Goal: Transaction & Acquisition: Purchase product/service

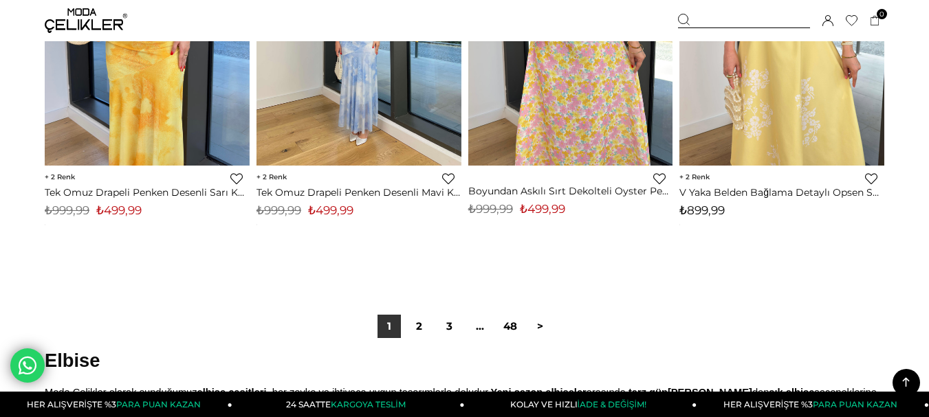
scroll to position [7776, 0]
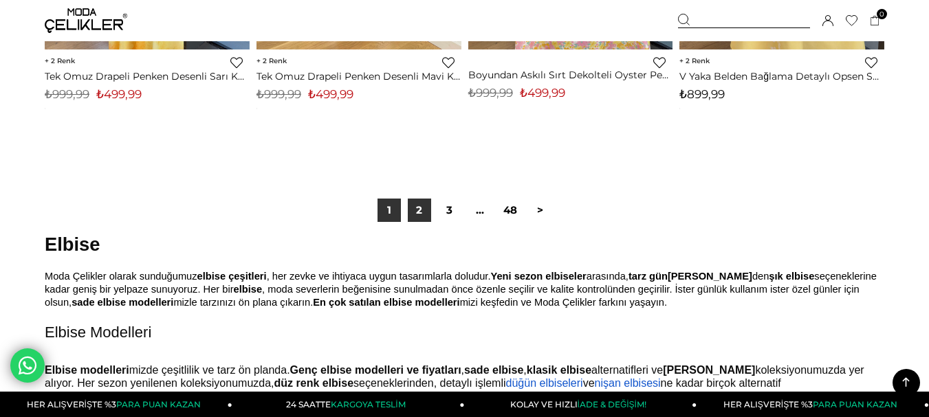
click at [426, 210] on link "2" at bounding box center [419, 210] width 23 height 23
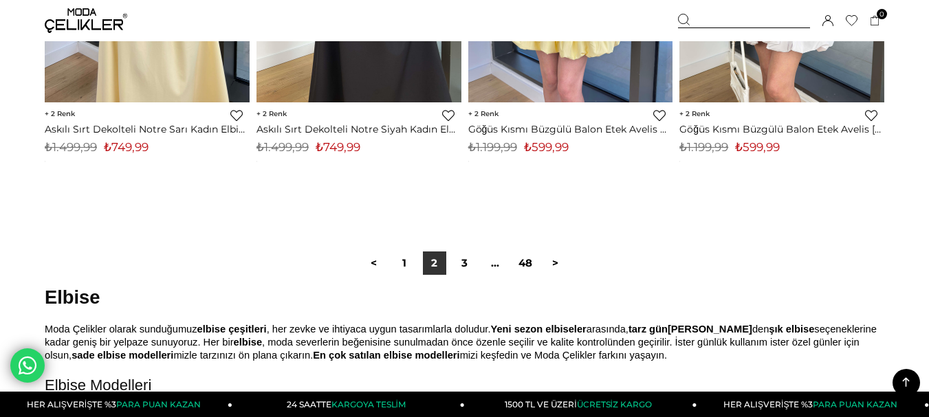
scroll to position [7839, 0]
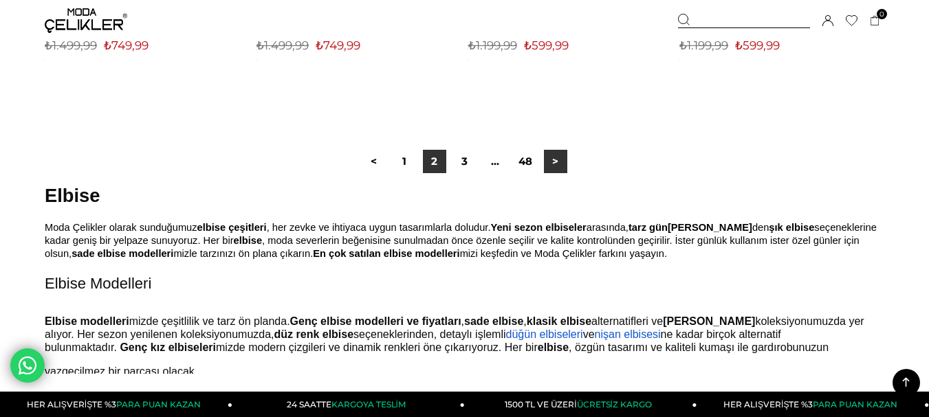
click at [553, 153] on link ">" at bounding box center [555, 161] width 23 height 23
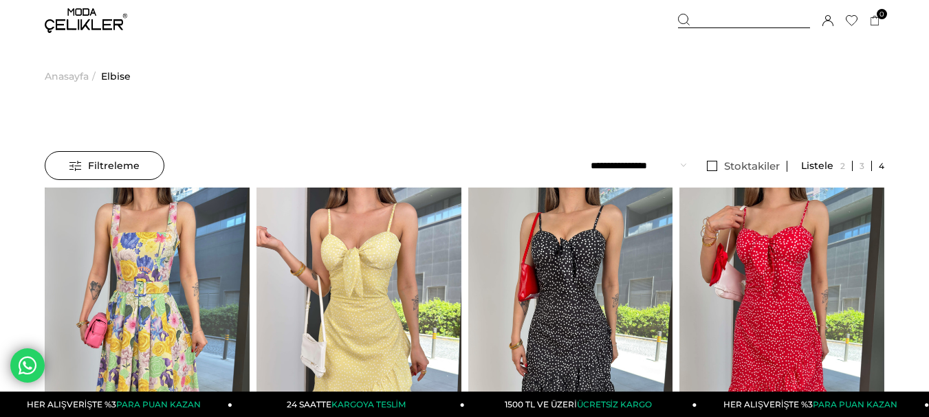
click at [80, 166] on span "Filtreleme" at bounding box center [104, 166] width 70 height 28
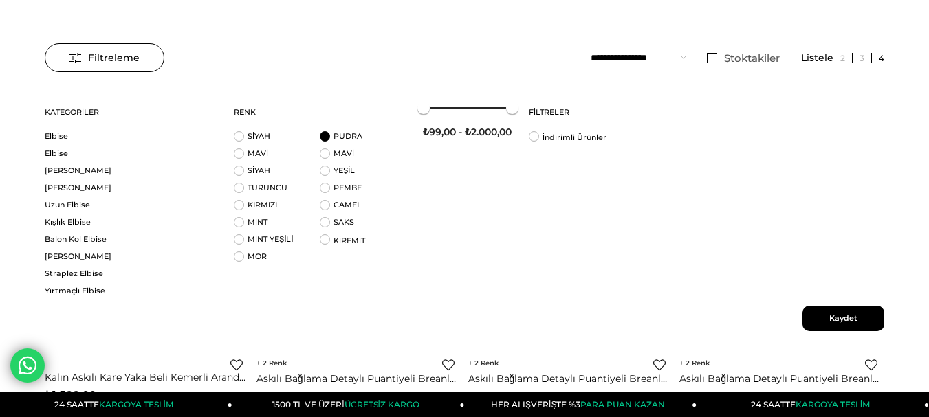
scroll to position [138, 0]
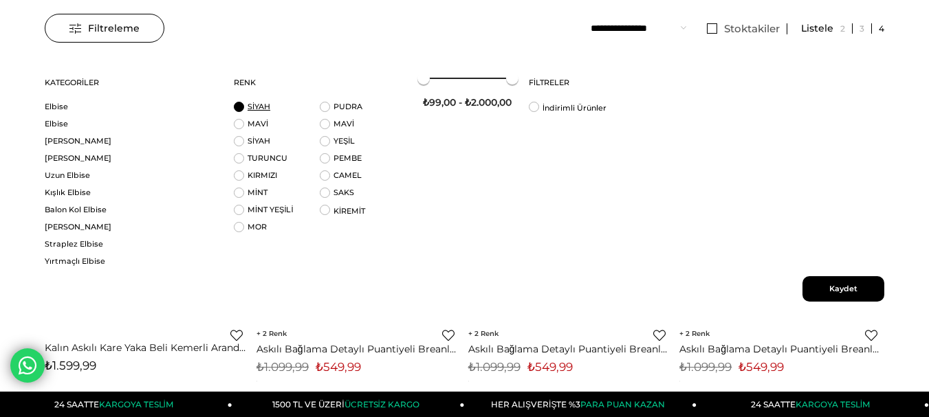
click at [250, 111] on link "SİYAH" at bounding box center [259, 107] width 23 height 10
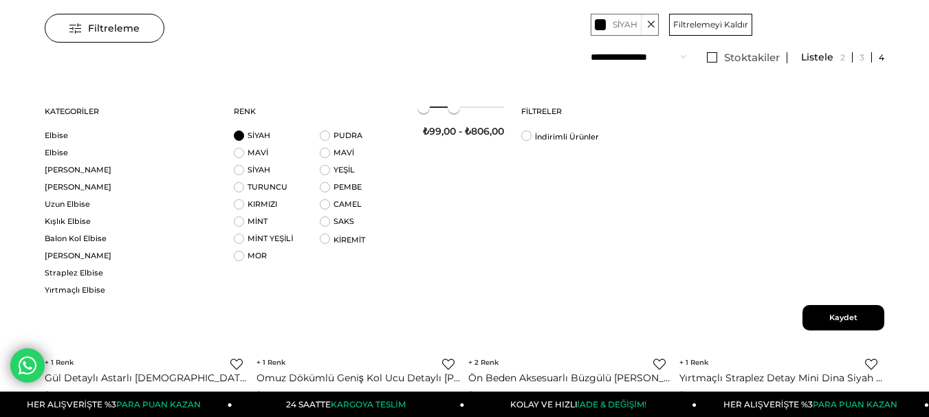
drag, startPoint x: 514, startPoint y: 111, endPoint x: 452, endPoint y: 104, distance: 61.7
click at [453, 104] on span at bounding box center [454, 107] width 12 height 12
click at [454, 111] on span at bounding box center [454, 107] width 12 height 12
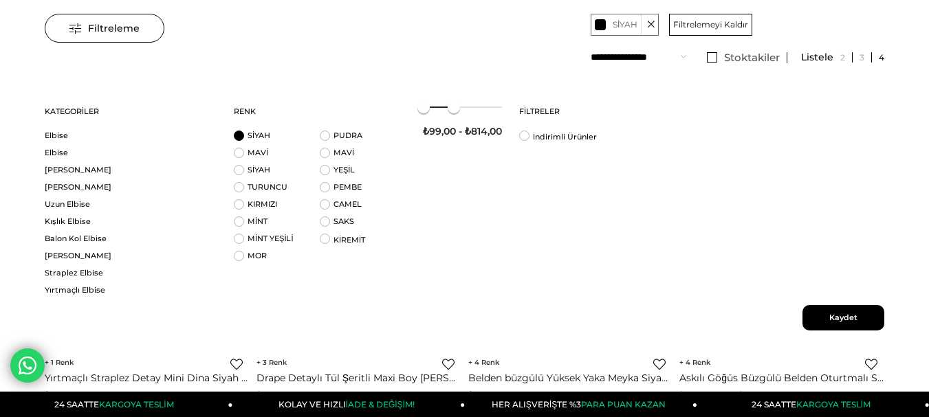
click at [813, 321] on span "Kaydet" at bounding box center [843, 317] width 82 height 25
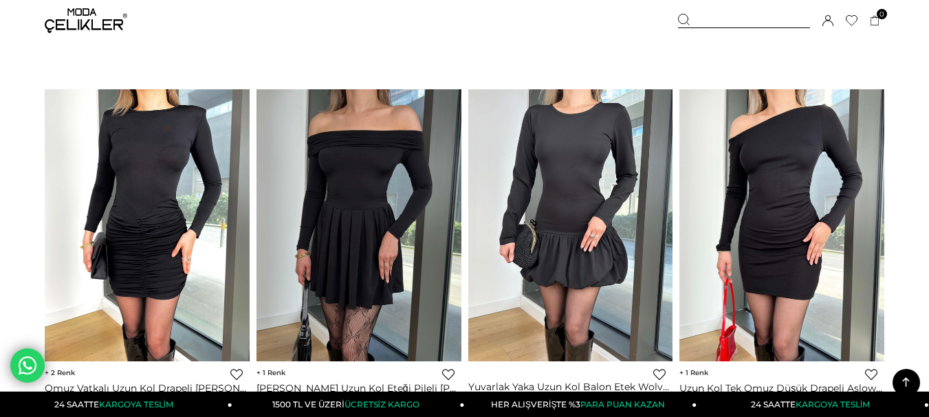
scroll to position [3576, 0]
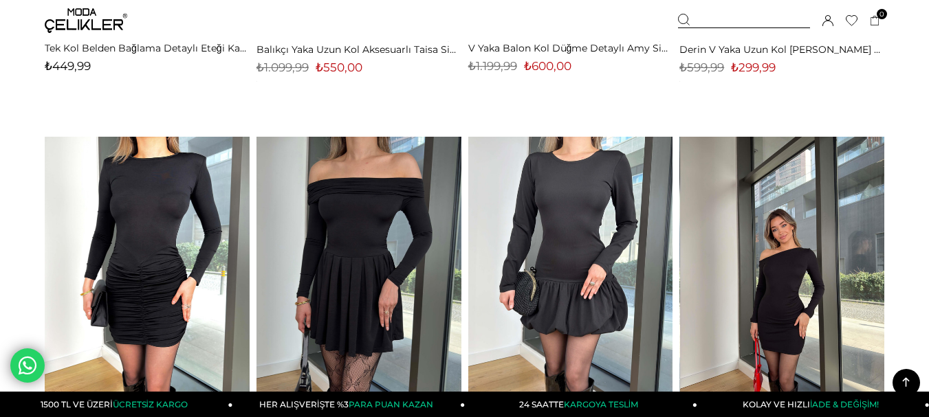
drag, startPoint x: 796, startPoint y: 258, endPoint x: 355, endPoint y: 232, distance: 442.2
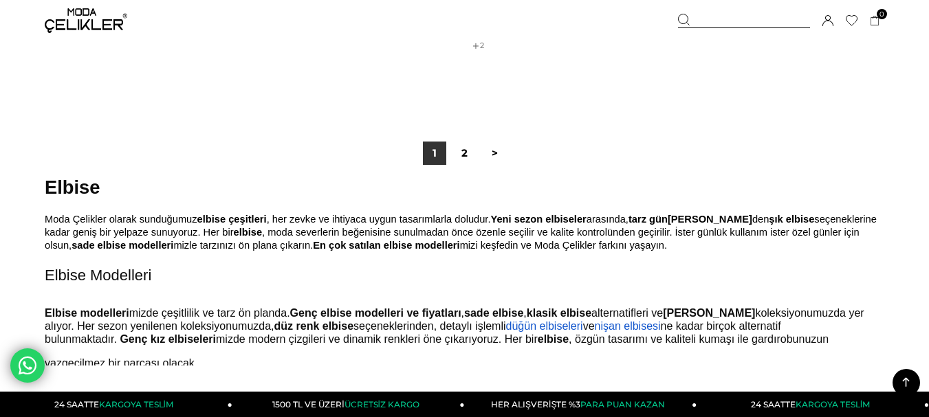
scroll to position [7908, 0]
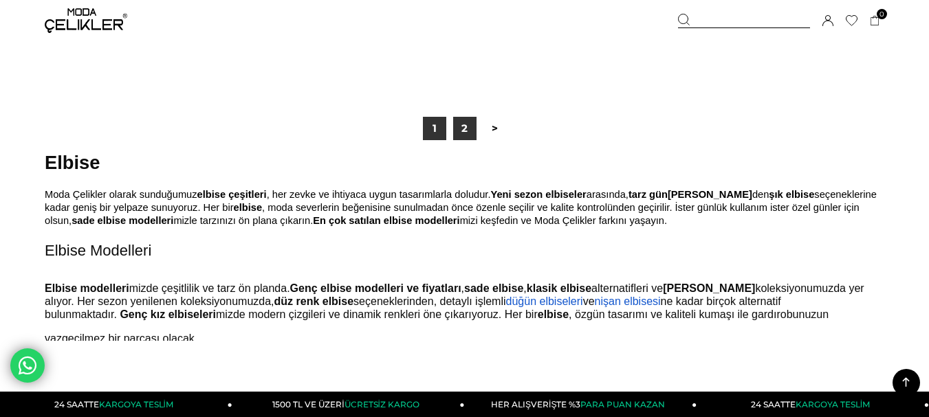
click at [466, 129] on link "2" at bounding box center [464, 128] width 23 height 23
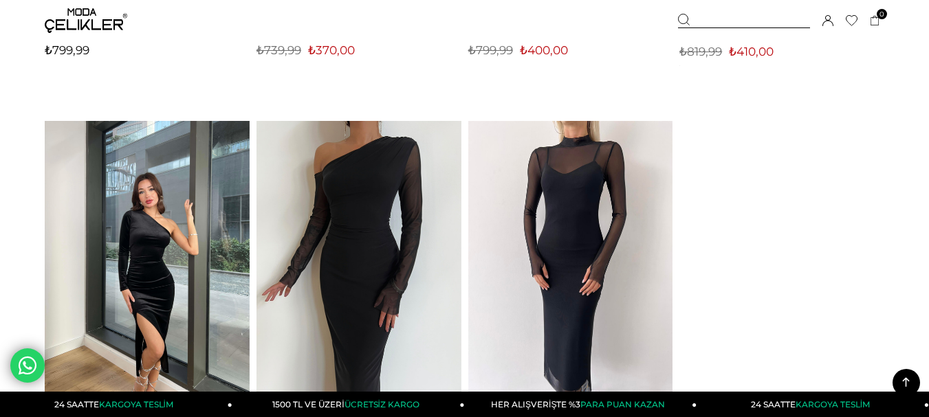
scroll to position [413, 0]
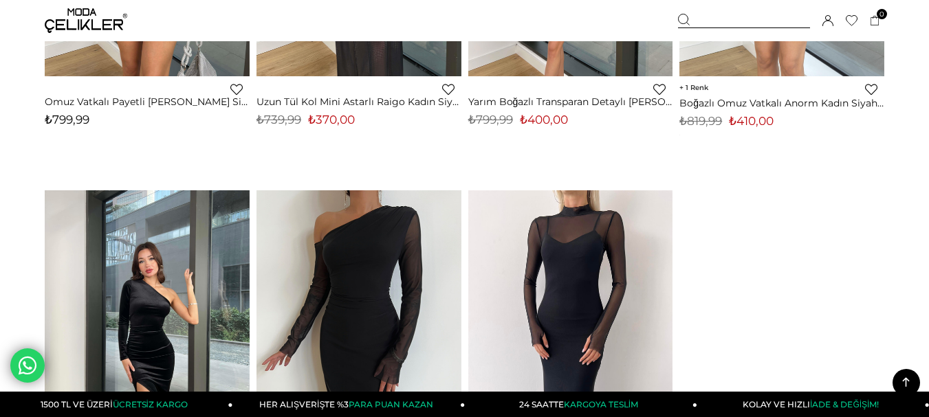
drag, startPoint x: 923, startPoint y: 128, endPoint x: 930, endPoint y: 87, distance: 41.9
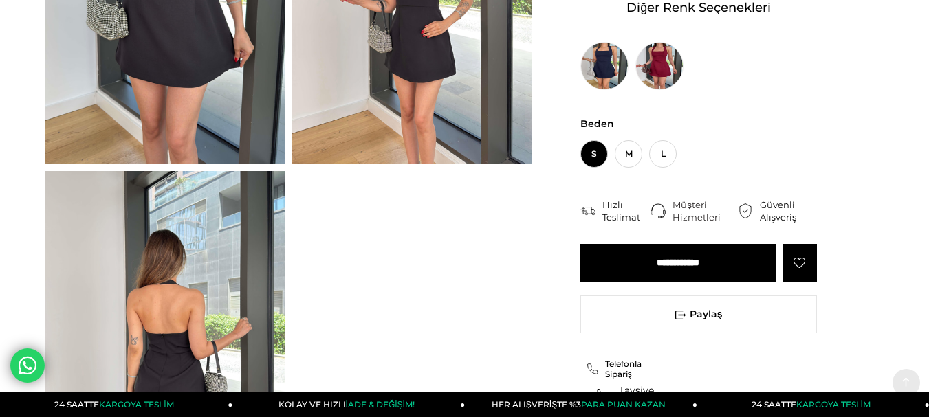
scroll to position [275, 0]
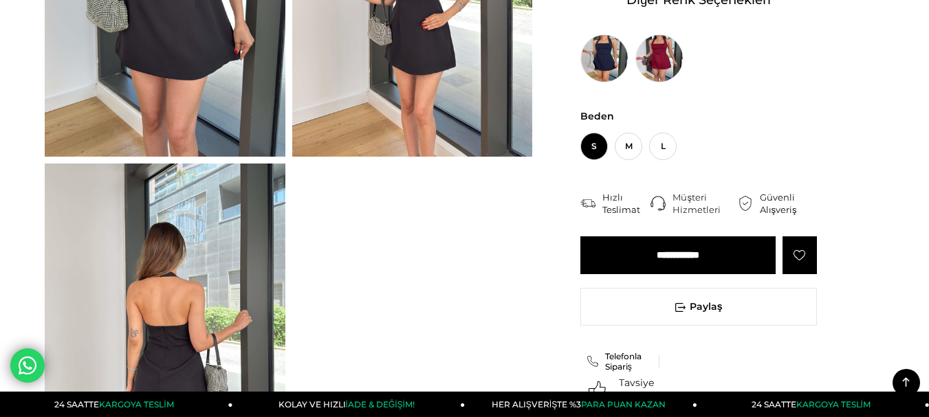
click at [234, 277] on img at bounding box center [165, 324] width 241 height 320
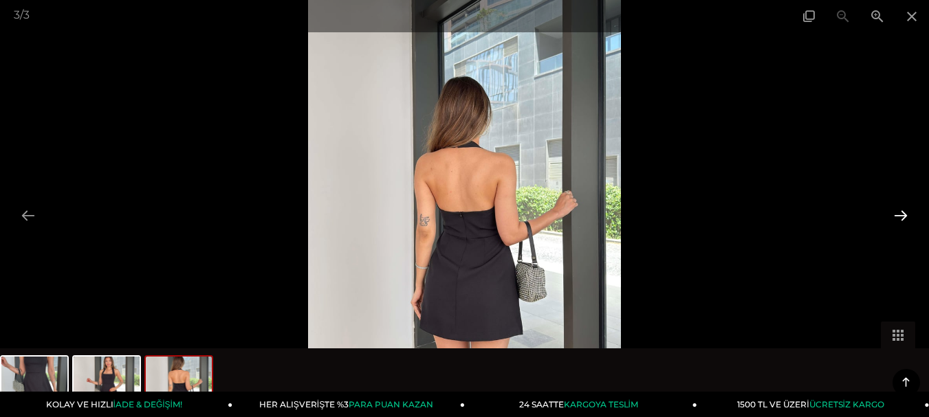
click at [904, 216] on button at bounding box center [900, 215] width 29 height 27
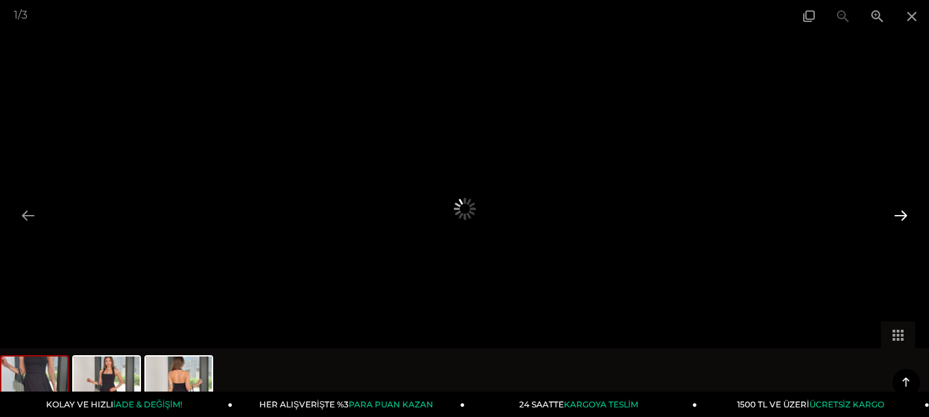
click at [904, 216] on button at bounding box center [900, 215] width 29 height 27
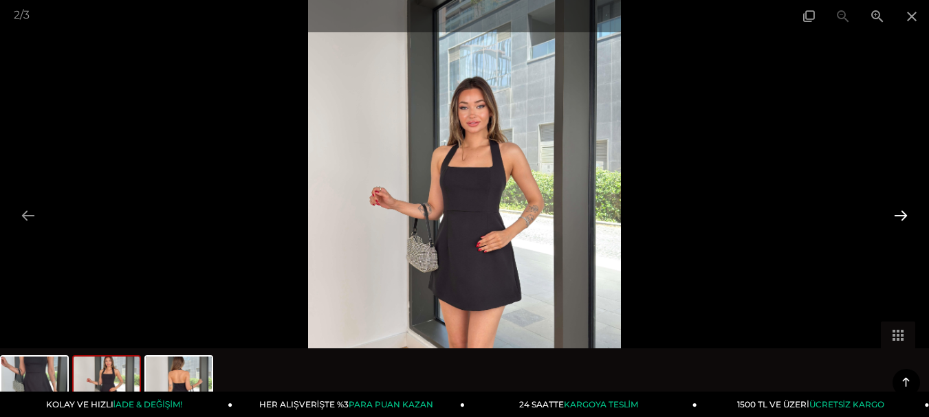
click at [904, 216] on button at bounding box center [900, 215] width 29 height 27
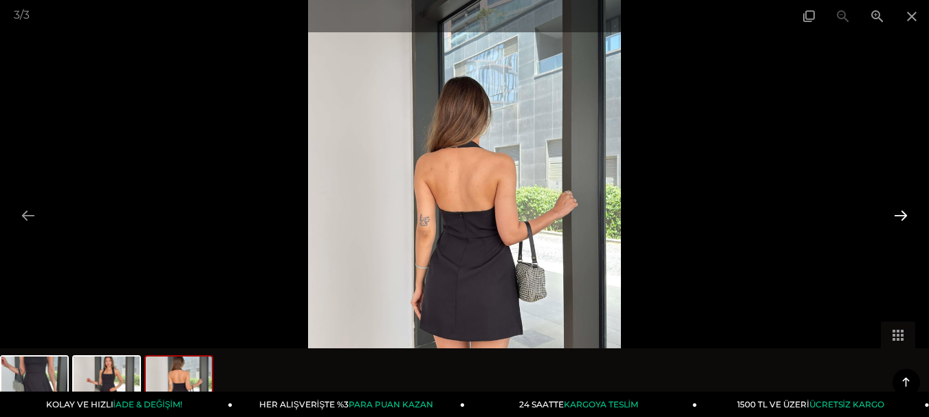
click at [904, 220] on button at bounding box center [900, 215] width 29 height 27
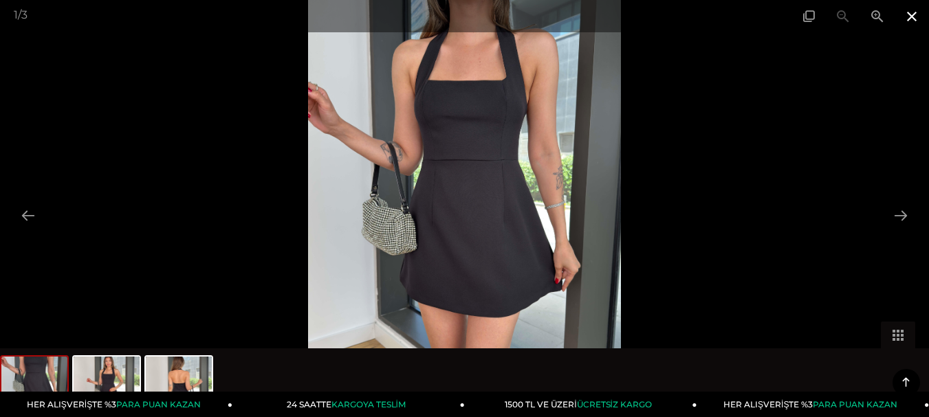
click at [909, 20] on span at bounding box center [912, 16] width 34 height 32
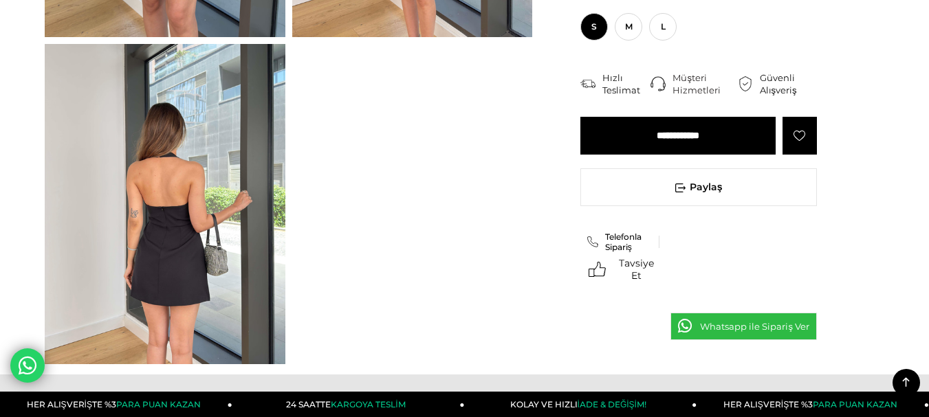
scroll to position [481, 0]
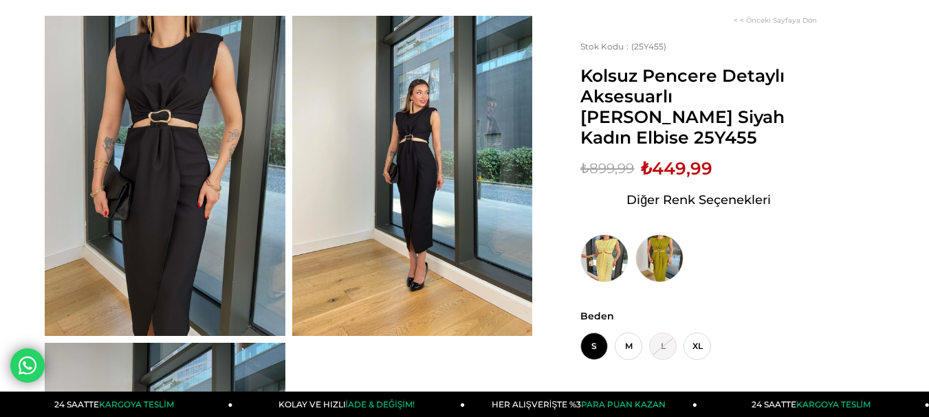
scroll to position [138, 0]
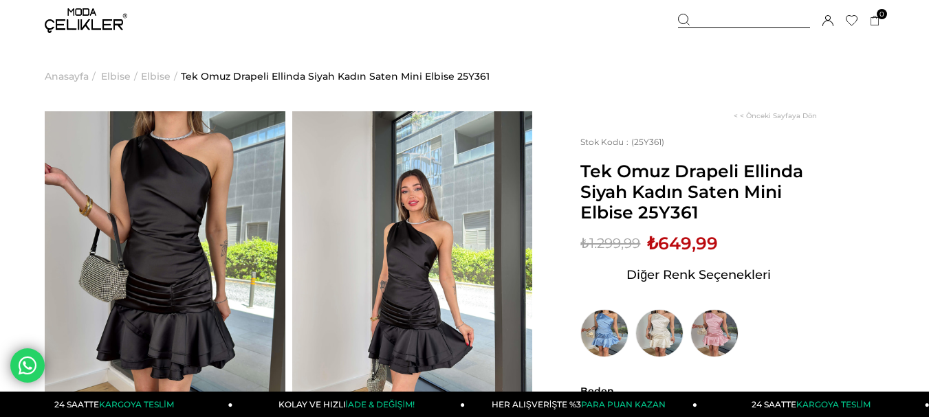
scroll to position [69, 0]
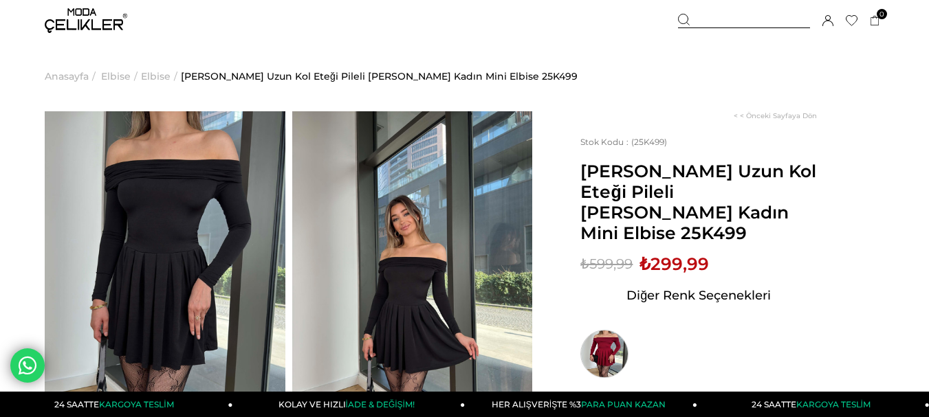
click at [615, 330] on img at bounding box center [604, 354] width 48 height 48
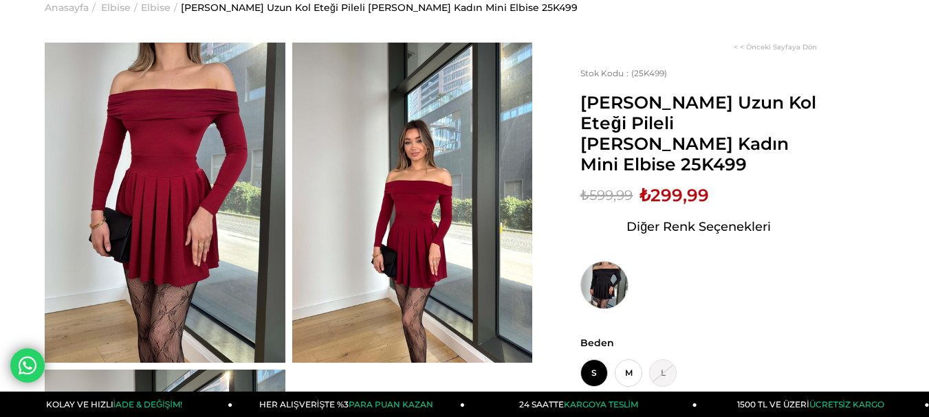
click at [596, 264] on img at bounding box center [604, 285] width 48 height 48
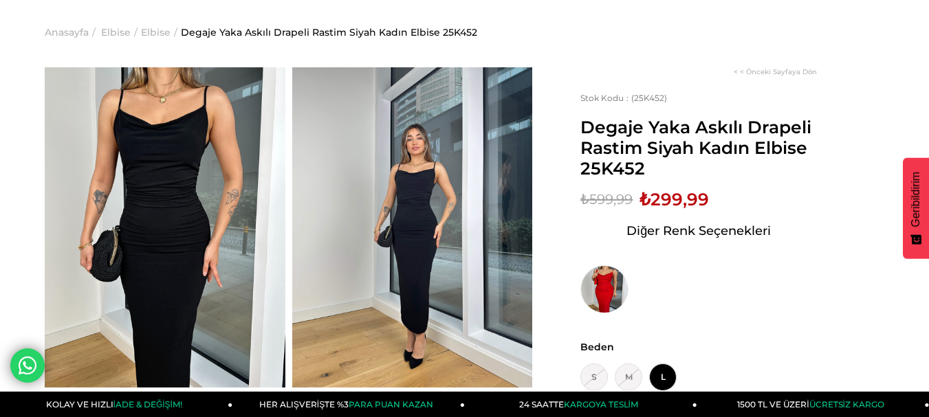
scroll to position [69, 0]
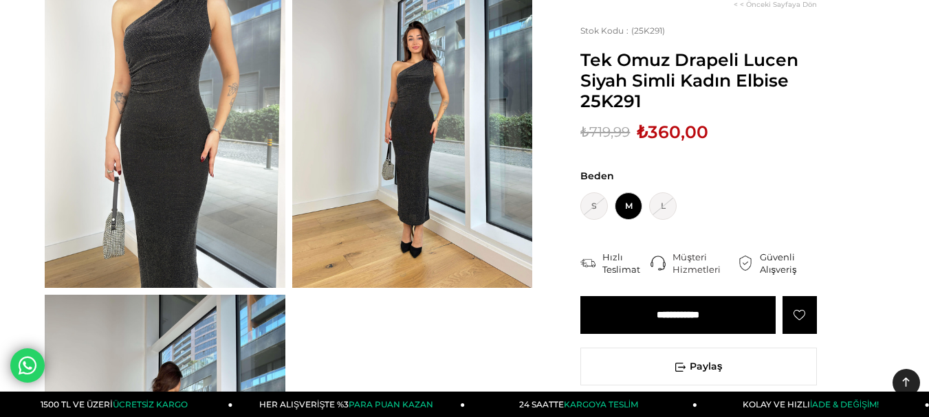
scroll to position [138, 0]
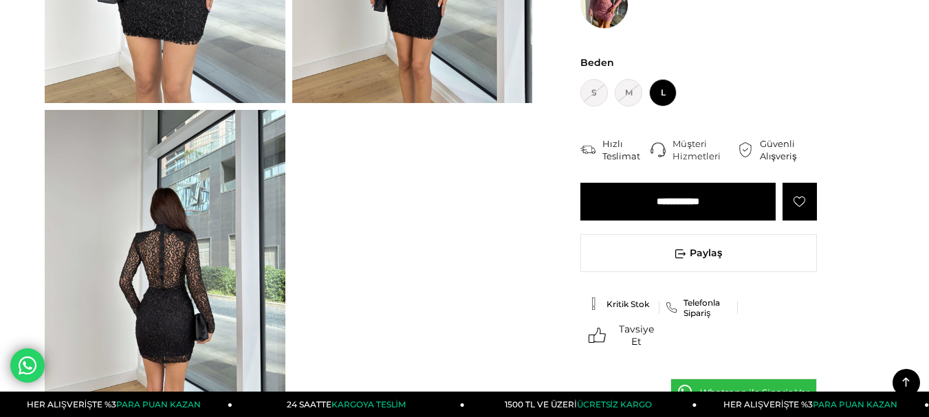
scroll to position [344, 0]
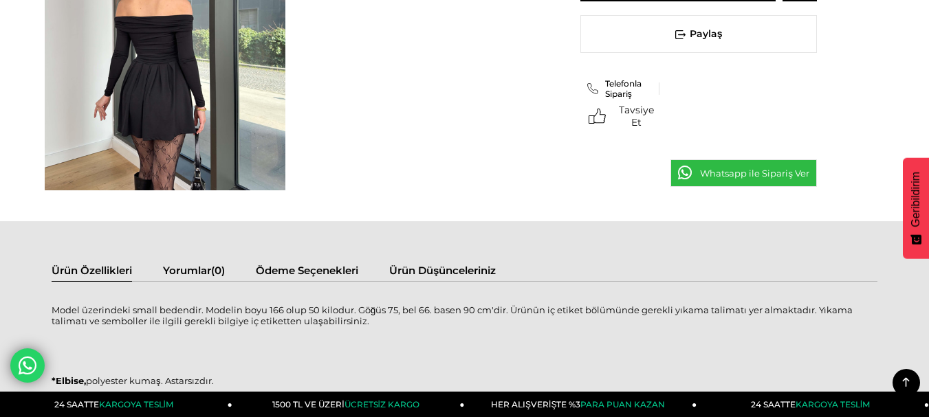
scroll to position [619, 0]
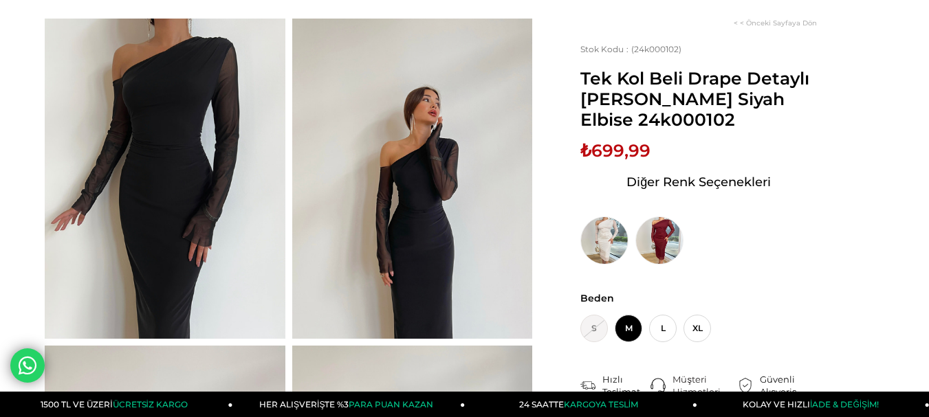
scroll to position [69, 0]
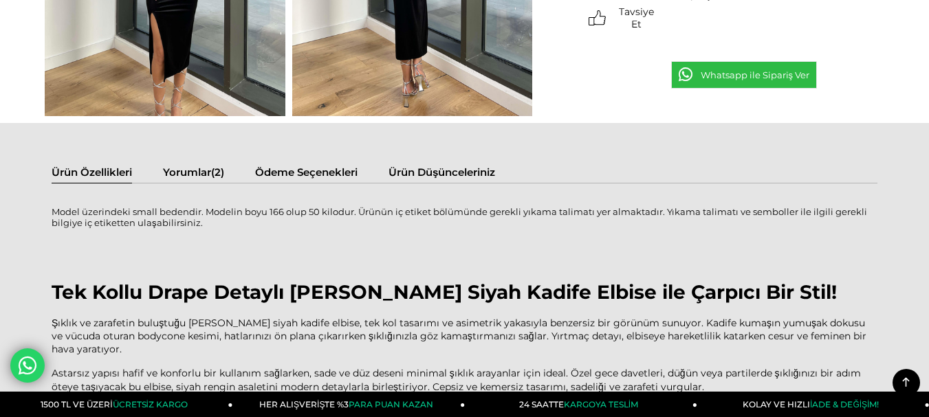
scroll to position [619, 0]
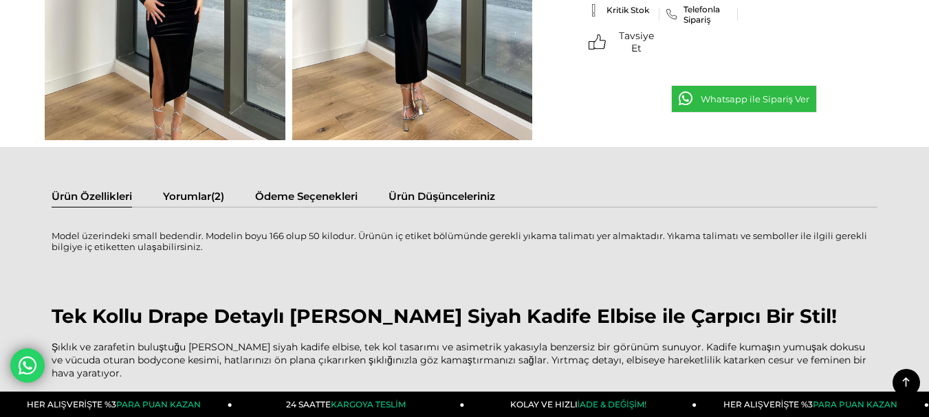
click at [187, 197] on span "Yorumlar" at bounding box center [187, 196] width 48 height 13
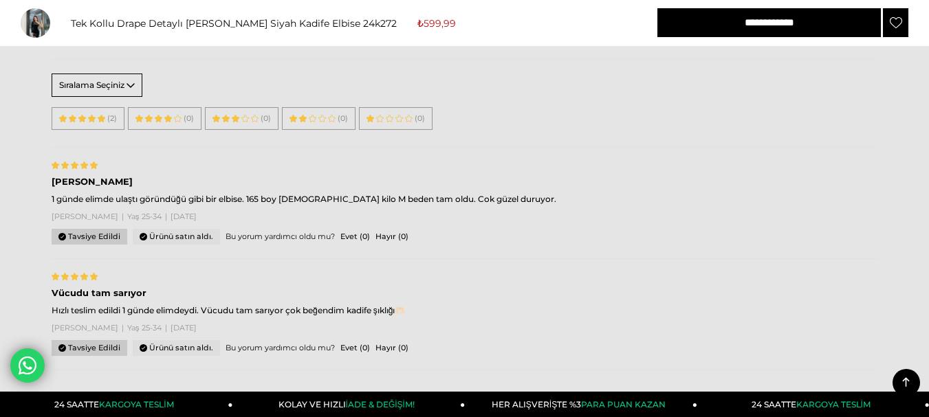
scroll to position [894, 0]
